Goal: Book appointment/travel/reservation

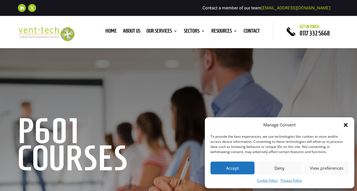
click at [243, 168] on button "Accept" at bounding box center [232, 168] width 44 height 13
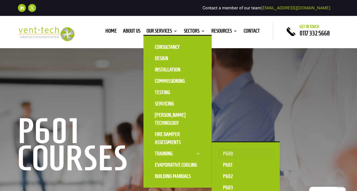
click at [225, 152] on link "P600" at bounding box center [245, 153] width 57 height 11
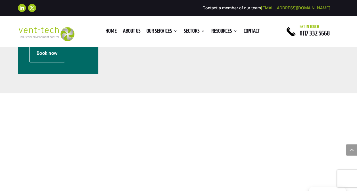
scroll to position [266, 0]
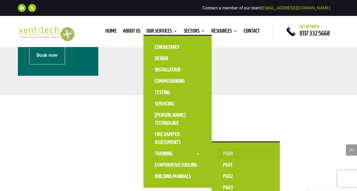
click at [226, 153] on link "P600" at bounding box center [245, 153] width 57 height 11
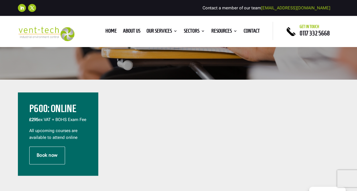
scroll to position [181, 0]
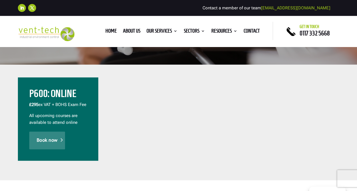
click at [56, 142] on link "Book now" at bounding box center [47, 141] width 36 height 18
